Goal: Task Accomplishment & Management: Understand process/instructions

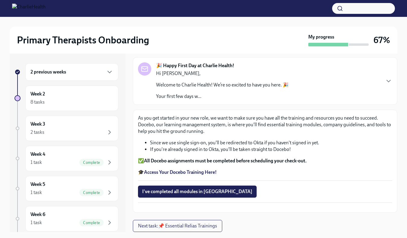
scroll to position [11, 0]
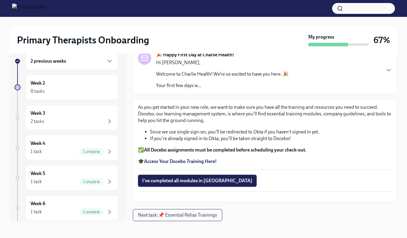
click at [195, 178] on span "I've completed all modules in [GEOGRAPHIC_DATA]" at bounding box center [197, 181] width 110 height 6
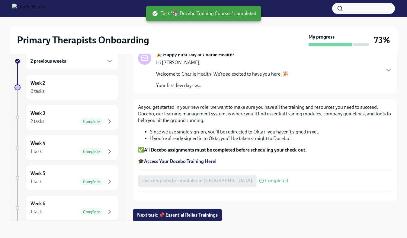
click at [184, 215] on span "Next task : 📌 Essential Relias Trainings" at bounding box center [177, 215] width 81 height 6
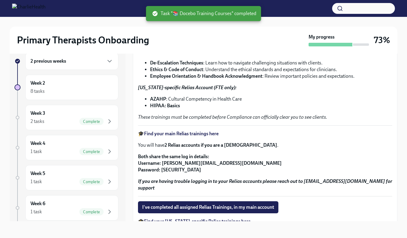
scroll to position [98, 0]
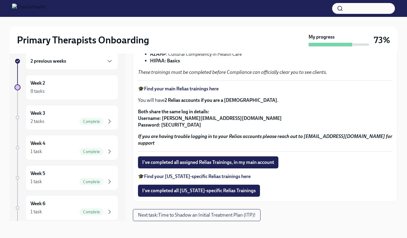
click at [201, 88] on strong "Find your main Relias trainings here" at bounding box center [181, 89] width 75 height 6
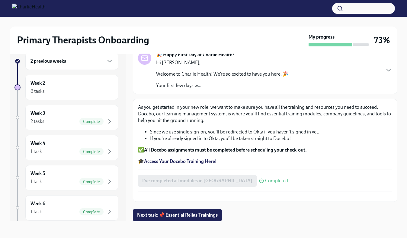
scroll to position [53, 0]
click at [195, 214] on span "Next task : 📌 Essential Relias Trainings" at bounding box center [177, 215] width 81 height 6
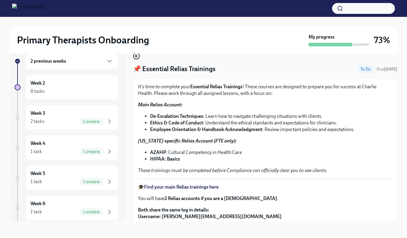
click at [134, 55] on circle "button" at bounding box center [136, 56] width 6 height 6
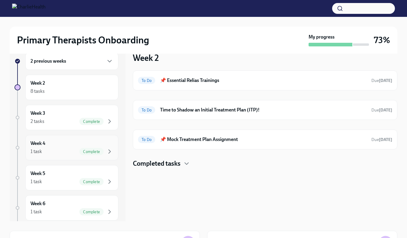
click at [63, 148] on div "Week 4 1 task Complete" at bounding box center [71, 147] width 83 height 15
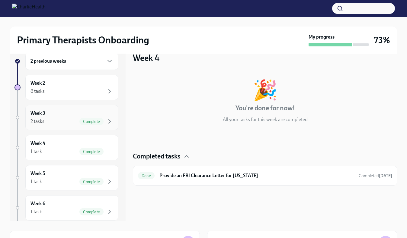
click at [70, 123] on div "2 tasks Complete" at bounding box center [71, 121] width 83 height 7
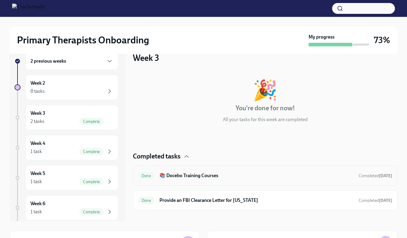
click at [205, 181] on div "Done 📚 Docebo Training Courses Completed [DATE]" at bounding box center [265, 176] width 264 height 20
click at [200, 177] on h6 "📚 Docebo Training Courses" at bounding box center [256, 176] width 194 height 7
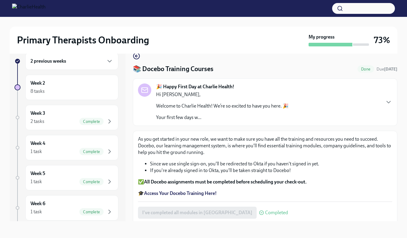
scroll to position [32, 0]
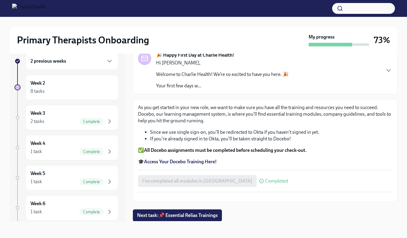
click at [185, 161] on strong "Access Your Docebo Training Here!" at bounding box center [180, 162] width 73 height 6
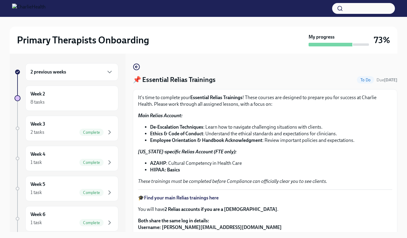
click at [81, 70] on div "2 previous weeks" at bounding box center [71, 71] width 83 height 7
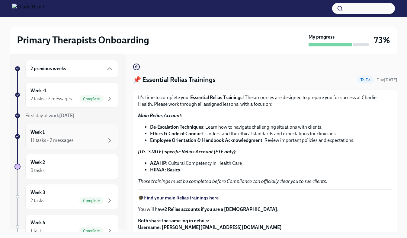
scroll to position [10, 0]
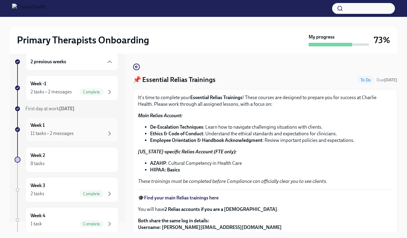
click at [85, 132] on div "11 tasks • 2 messages" at bounding box center [71, 133] width 83 height 7
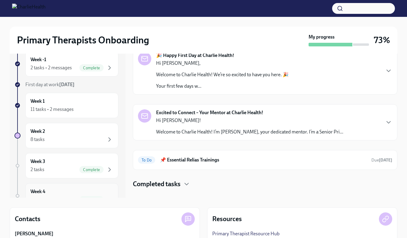
scroll to position [30, 0]
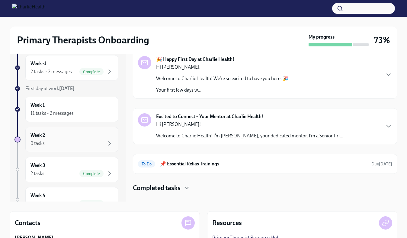
click at [80, 142] on div "8 tasks" at bounding box center [71, 143] width 83 height 7
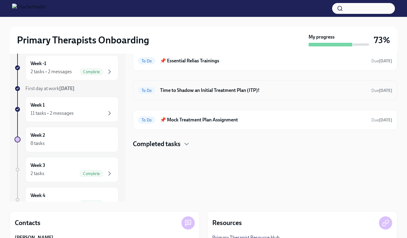
click at [208, 94] on div "To Do Time to Shadow an Initial Treatment Plan (ITP)! Due in 4 days" at bounding box center [265, 91] width 254 height 10
